Goal: Find specific page/section: Find specific page/section

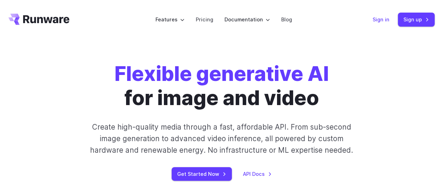
click at [373, 23] on link "Sign in" at bounding box center [380, 19] width 17 height 8
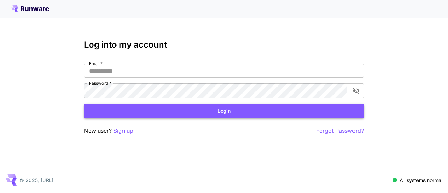
type input "**********"
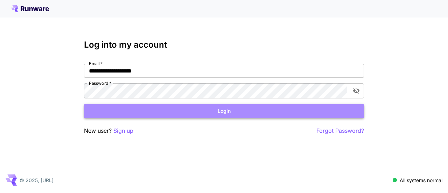
click at [222, 118] on button "Login" at bounding box center [224, 111] width 280 height 14
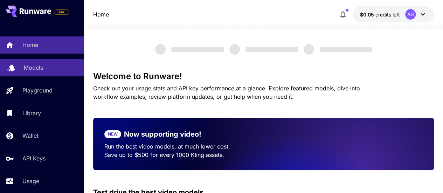
click at [39, 71] on p "Models" at bounding box center [33, 67] width 19 height 8
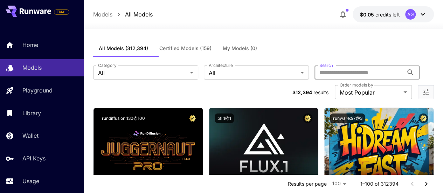
click at [314, 78] on input "Search" at bounding box center [358, 72] width 89 height 14
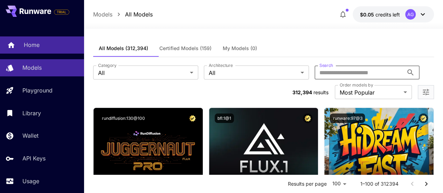
click at [40, 46] on p "Home" at bounding box center [32, 45] width 16 height 8
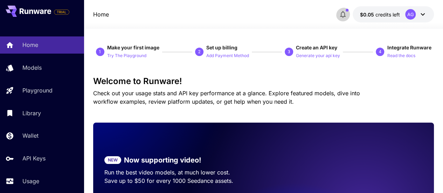
click at [340, 16] on icon "button" at bounding box center [343, 14] width 6 height 7
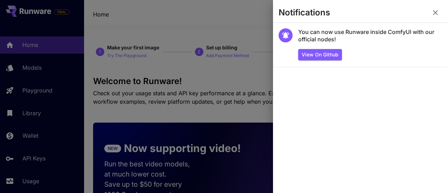
click at [337, 16] on section "Notifications" at bounding box center [360, 14] width 175 height 17
click at [154, 23] on div at bounding box center [224, 96] width 448 height 193
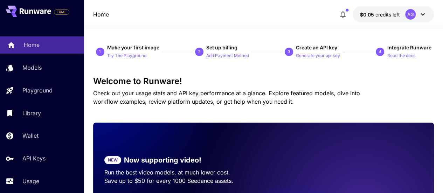
click at [40, 47] on p "Home" at bounding box center [32, 45] width 16 height 8
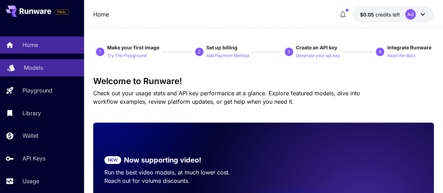
click at [38, 72] on p "Models" at bounding box center [33, 67] width 19 height 8
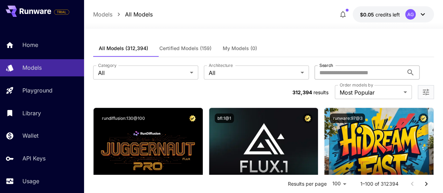
click at [406, 77] on icon at bounding box center [410, 72] width 8 height 8
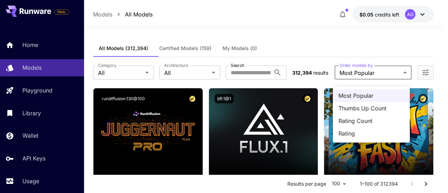
click at [403, 78] on div at bounding box center [224, 96] width 448 height 193
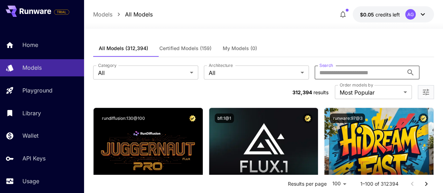
paste input "**********"
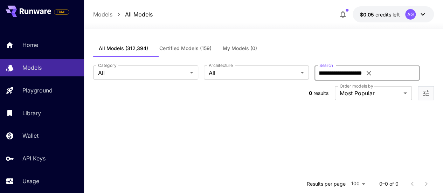
type input "**********"
click at [338, 18] on icon "button" at bounding box center [342, 14] width 8 height 8
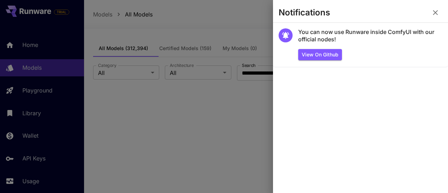
click at [336, 16] on section "Notifications" at bounding box center [360, 14] width 175 height 17
